Goal: Browse casually

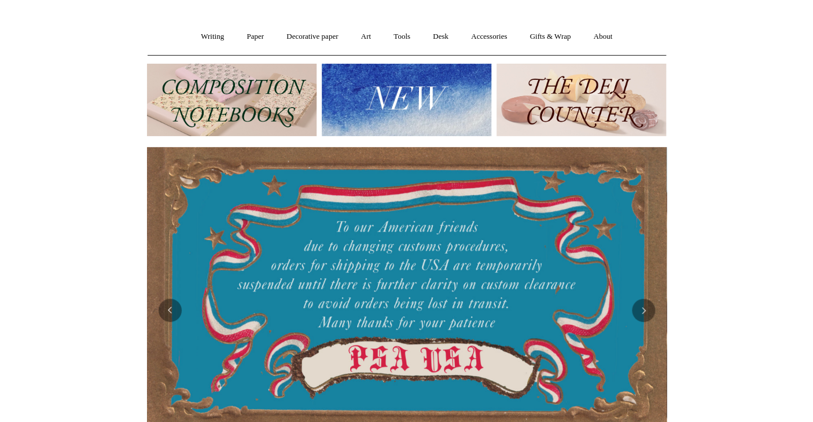
click at [423, 115] on img at bounding box center [407, 100] width 170 height 72
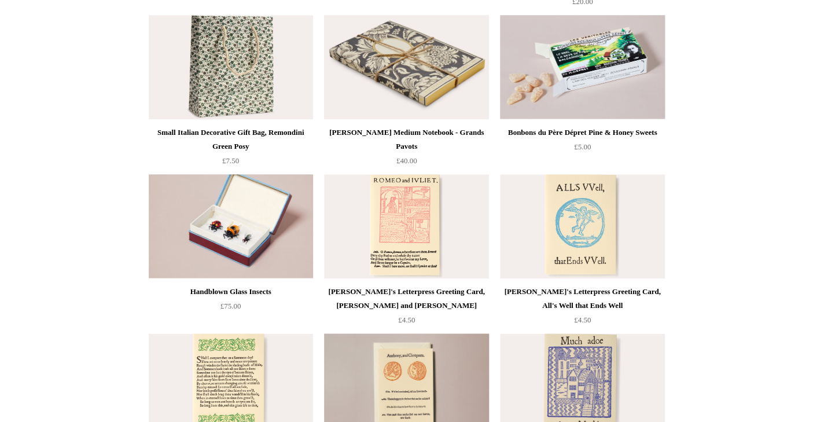
scroll to position [2006, 0]
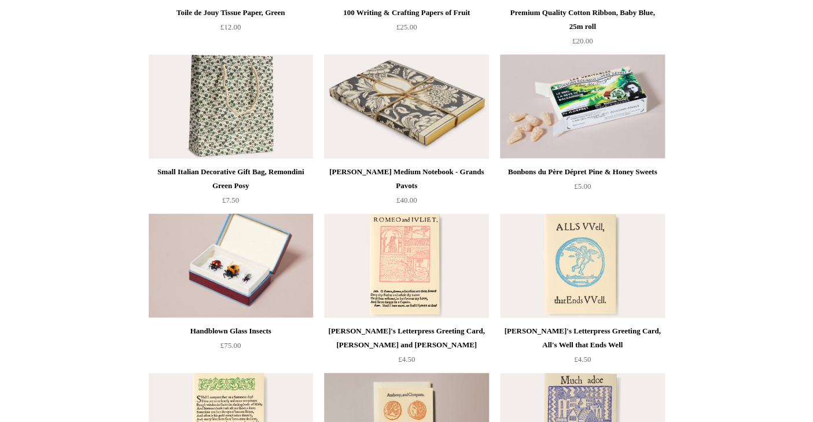
click at [369, 111] on img at bounding box center [406, 106] width 164 height 104
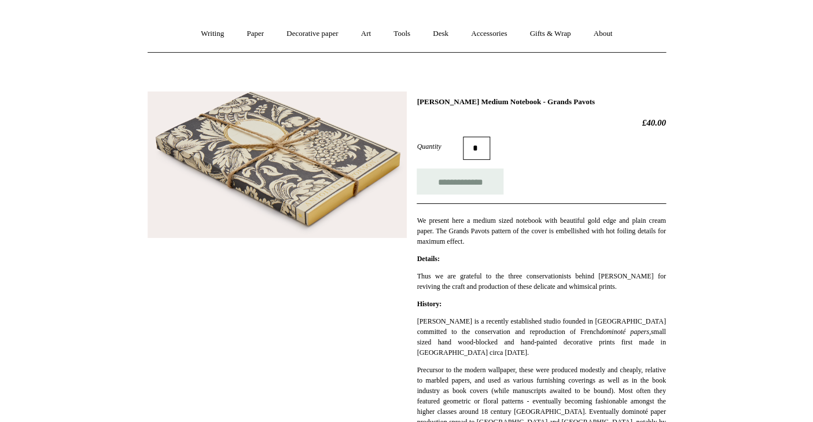
scroll to position [39, 0]
